Goal: Navigation & Orientation: Find specific page/section

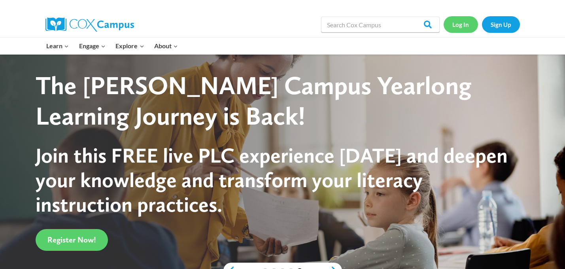
click at [465, 29] on link "Log In" at bounding box center [461, 24] width 34 height 16
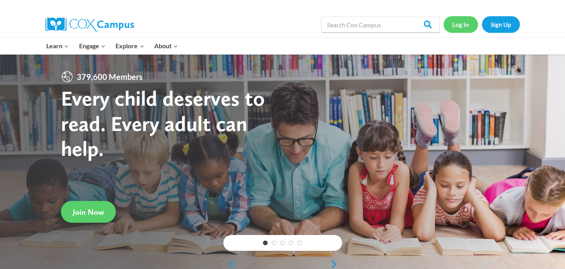
click at [464, 25] on link "Log In" at bounding box center [461, 24] width 34 height 16
click at [465, 29] on link "Log In" at bounding box center [461, 24] width 34 height 16
click at [463, 26] on link "Log In" at bounding box center [461, 24] width 34 height 16
click at [455, 26] on link "Log In" at bounding box center [461, 24] width 34 height 16
click at [490, 30] on link "Sign Up" at bounding box center [501, 24] width 38 height 16
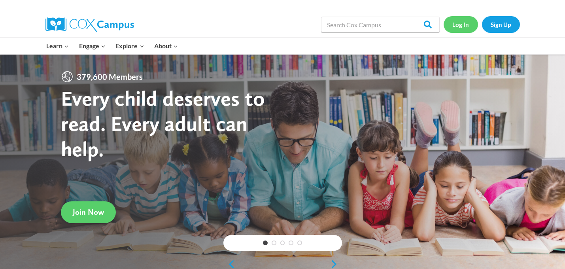
click at [454, 30] on link "Log In" at bounding box center [461, 24] width 34 height 16
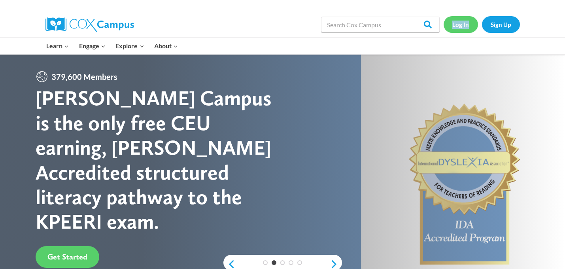
click at [473, 23] on link "Log In" at bounding box center [461, 24] width 34 height 16
